Goal: Navigation & Orientation: Understand site structure

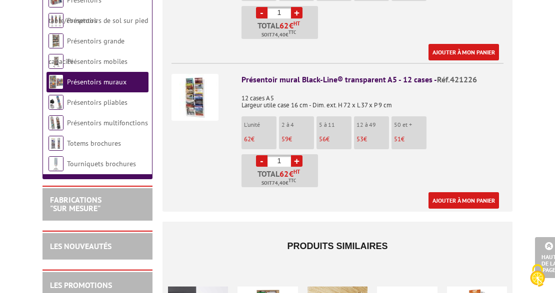
scroll to position [933, 0]
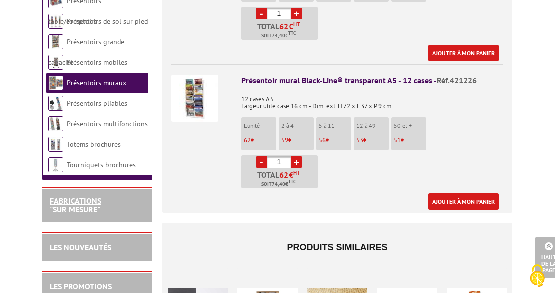
click at [68, 196] on link "FABRICATIONS "Sur Mesure"" at bounding box center [75, 205] width 51 height 19
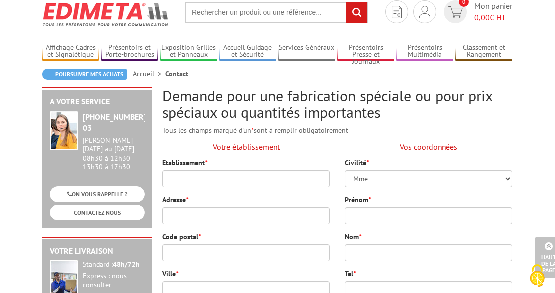
scroll to position [33, 0]
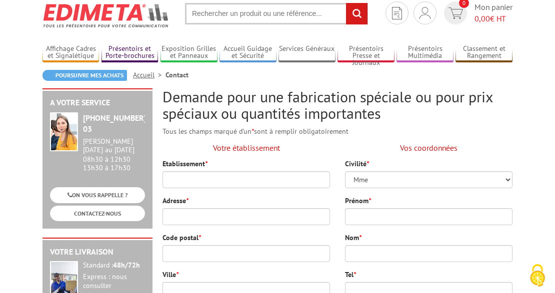
click at [146, 50] on link "Présentoirs et Porte-brochures" at bounding box center [129, 52] width 56 height 16
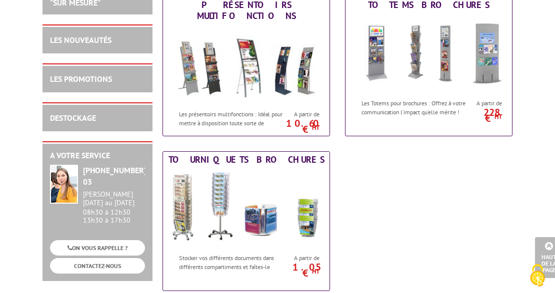
scroll to position [866, 0]
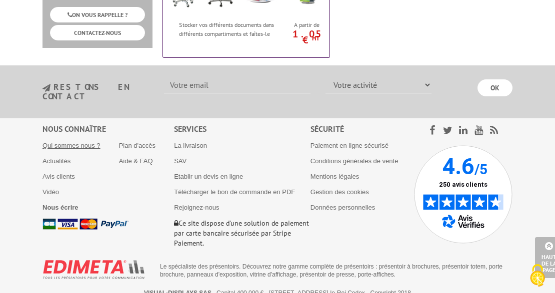
click at [78, 142] on link "Qui sommes nous ?" at bounding box center [71, 145] width 58 height 7
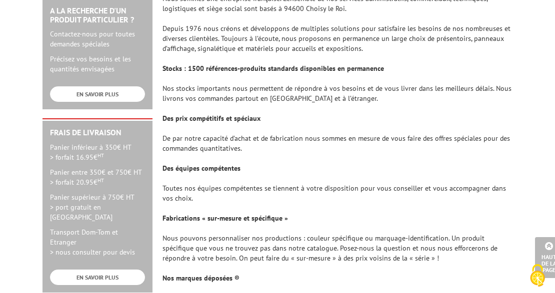
scroll to position [400, 0]
